Goal: Navigation & Orientation: Find specific page/section

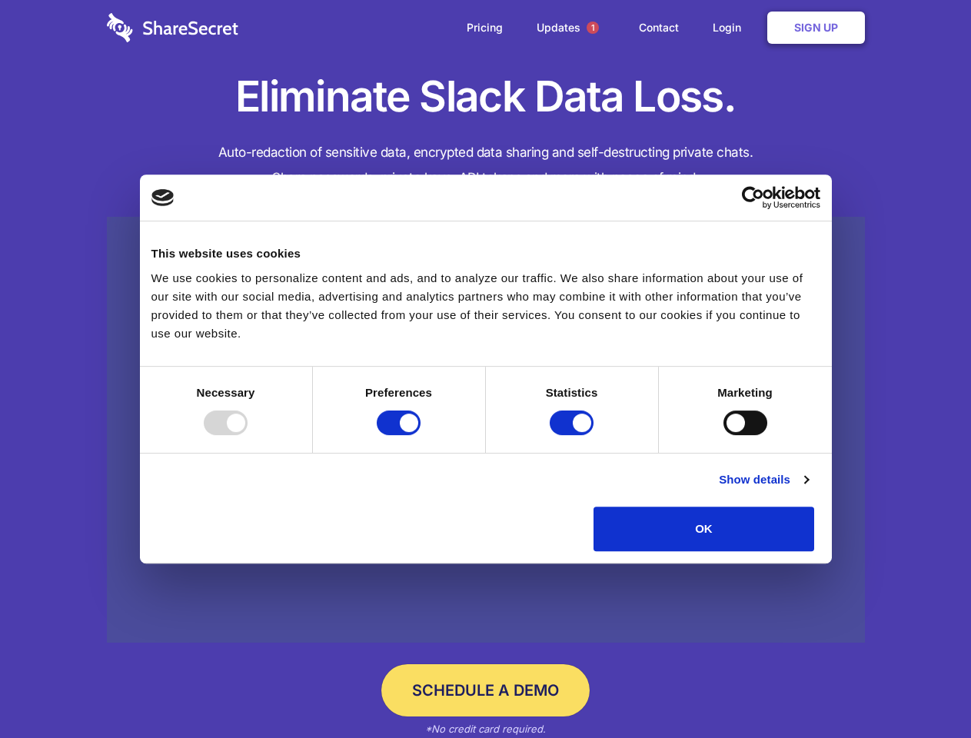
click at [248, 435] on div at bounding box center [226, 423] width 44 height 25
click at [421, 435] on input "Preferences" at bounding box center [399, 423] width 44 height 25
checkbox input "false"
click at [574, 435] on input "Statistics" at bounding box center [572, 423] width 44 height 25
checkbox input "false"
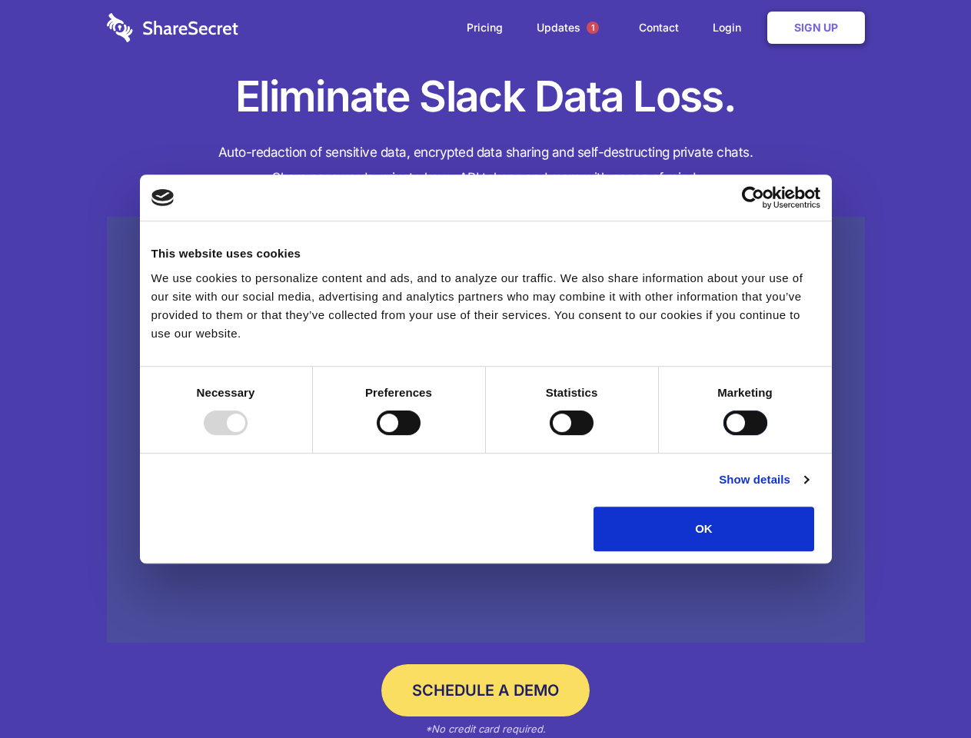
click at [723, 435] on input "Marketing" at bounding box center [745, 423] width 44 height 25
checkbox input "true"
click at [808, 489] on link "Show details" at bounding box center [763, 480] width 89 height 18
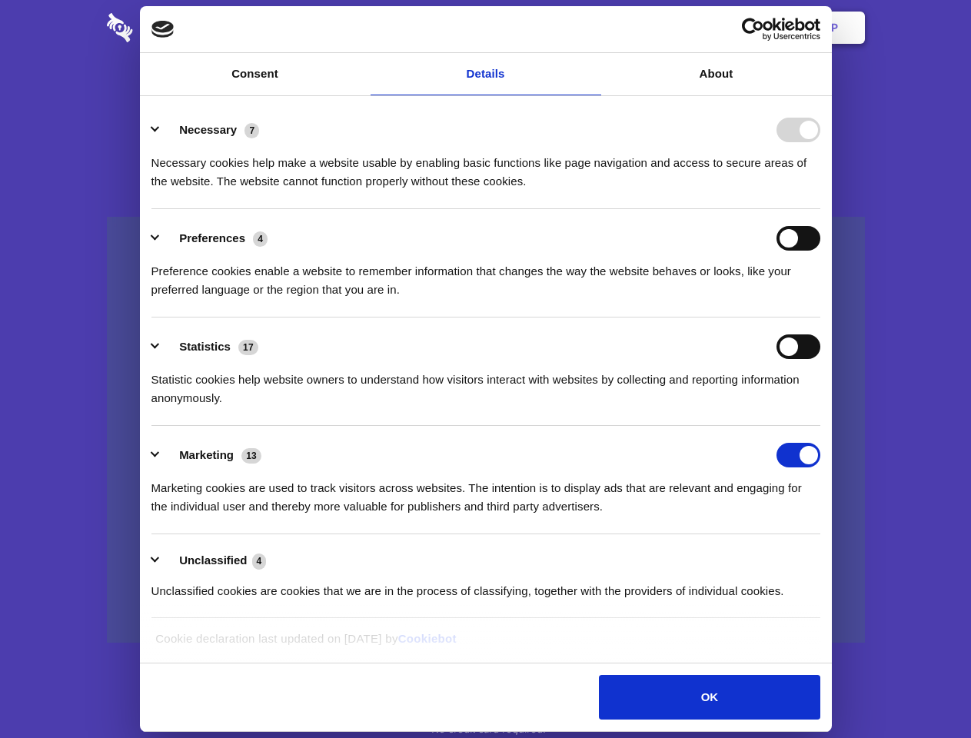
click at [820, 191] on div "Necessary 7 Necessary cookies help make a website usable by enabling basic func…" at bounding box center [485, 154] width 669 height 73
click at [592, 28] on span "1" at bounding box center [593, 28] width 12 height 12
